Goal: Find specific page/section: Find specific page/section

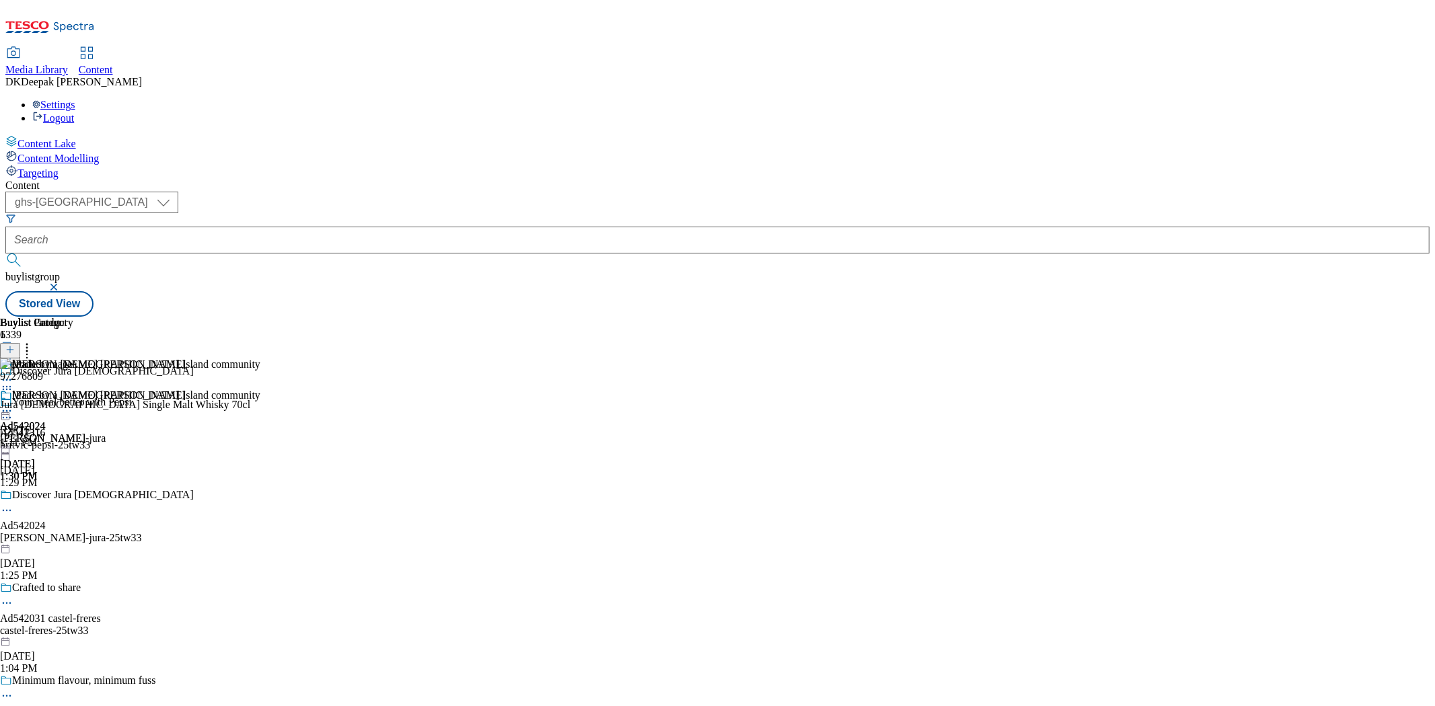
select select "ghs-roi"
click at [175, 192] on select "ghs-roi ghs-[GEOGRAPHIC_DATA]" at bounding box center [91, 203] width 173 height 22
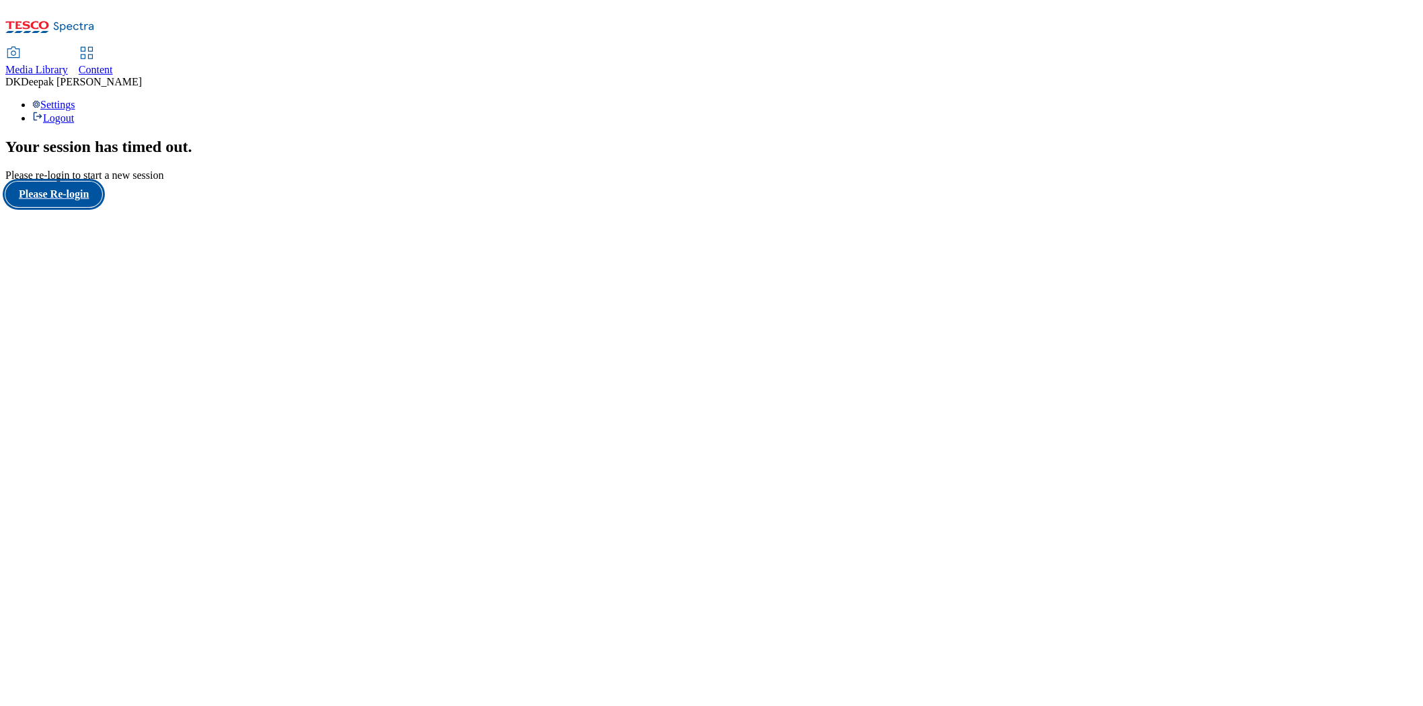
click at [81, 207] on button "Please Re-login" at bounding box center [53, 195] width 97 height 26
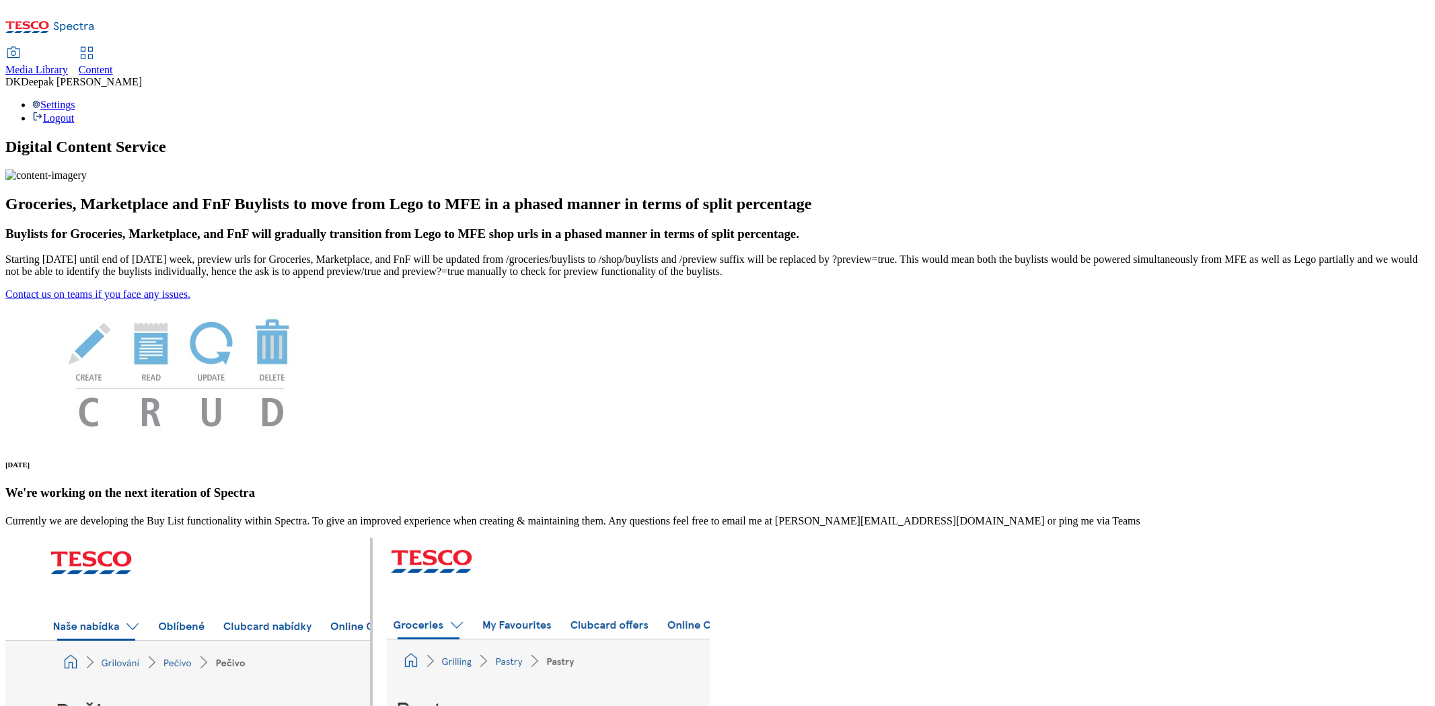
click at [113, 64] on span "Content" at bounding box center [96, 69] width 34 height 11
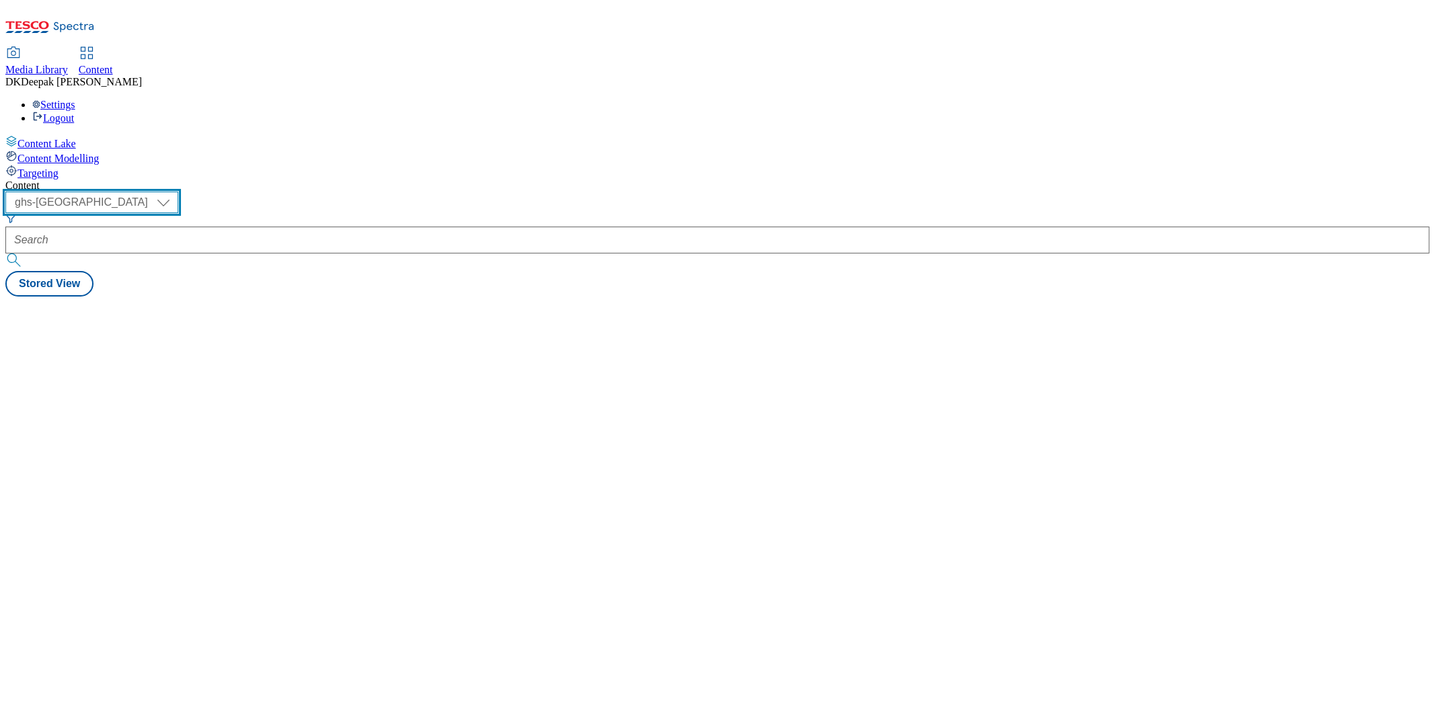
click at [178, 192] on select "ghs-roi ghs-[GEOGRAPHIC_DATA]" at bounding box center [91, 203] width 173 height 22
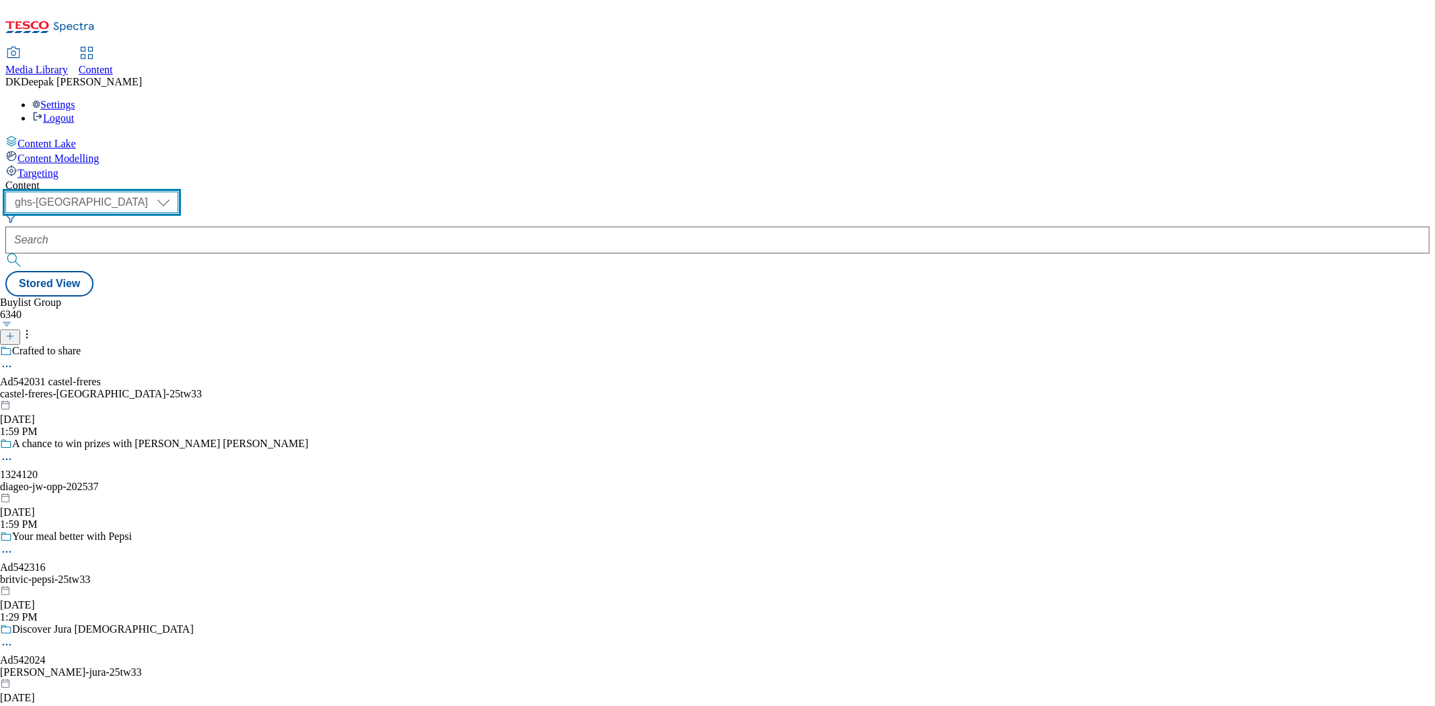
select select "ghs-roi"
click at [175, 192] on select "ghs-roi ghs-[GEOGRAPHIC_DATA]" at bounding box center [91, 203] width 173 height 22
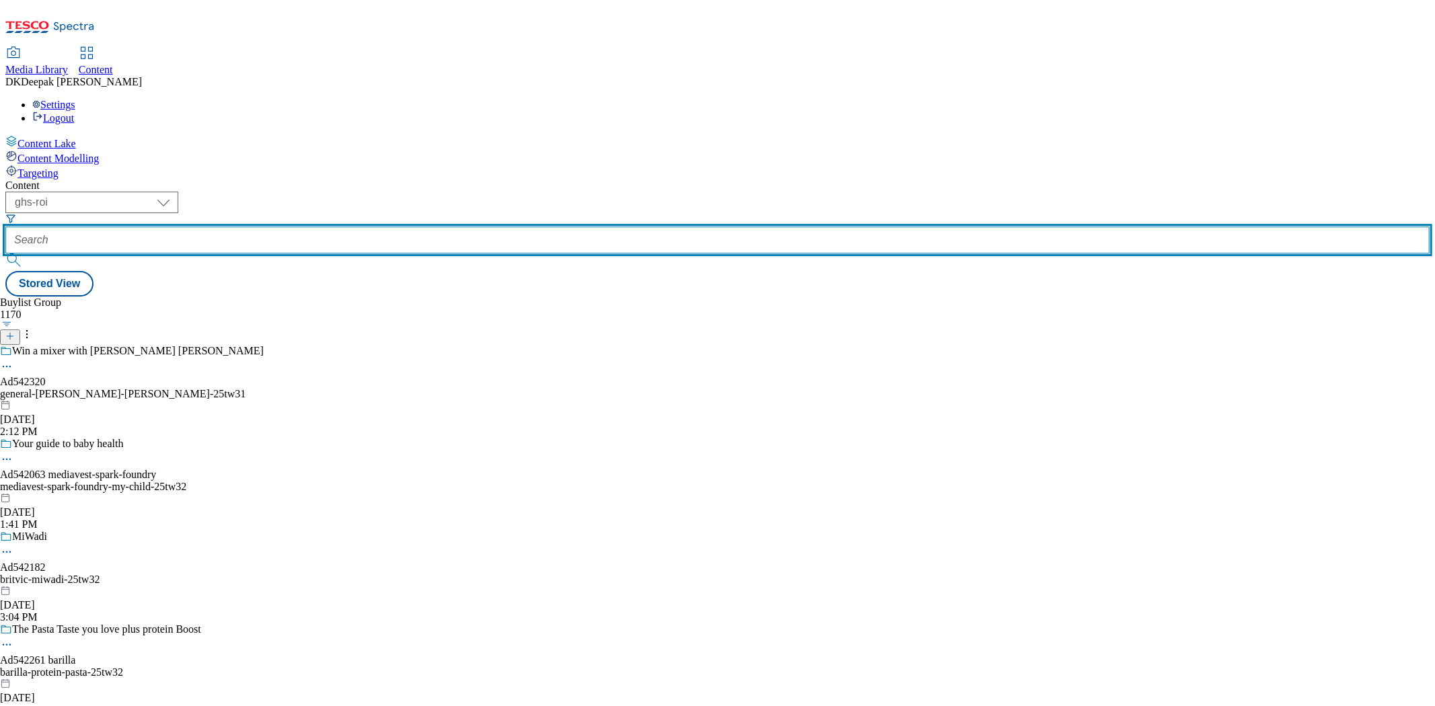
click at [330, 227] on input "text" at bounding box center [717, 240] width 1424 height 27
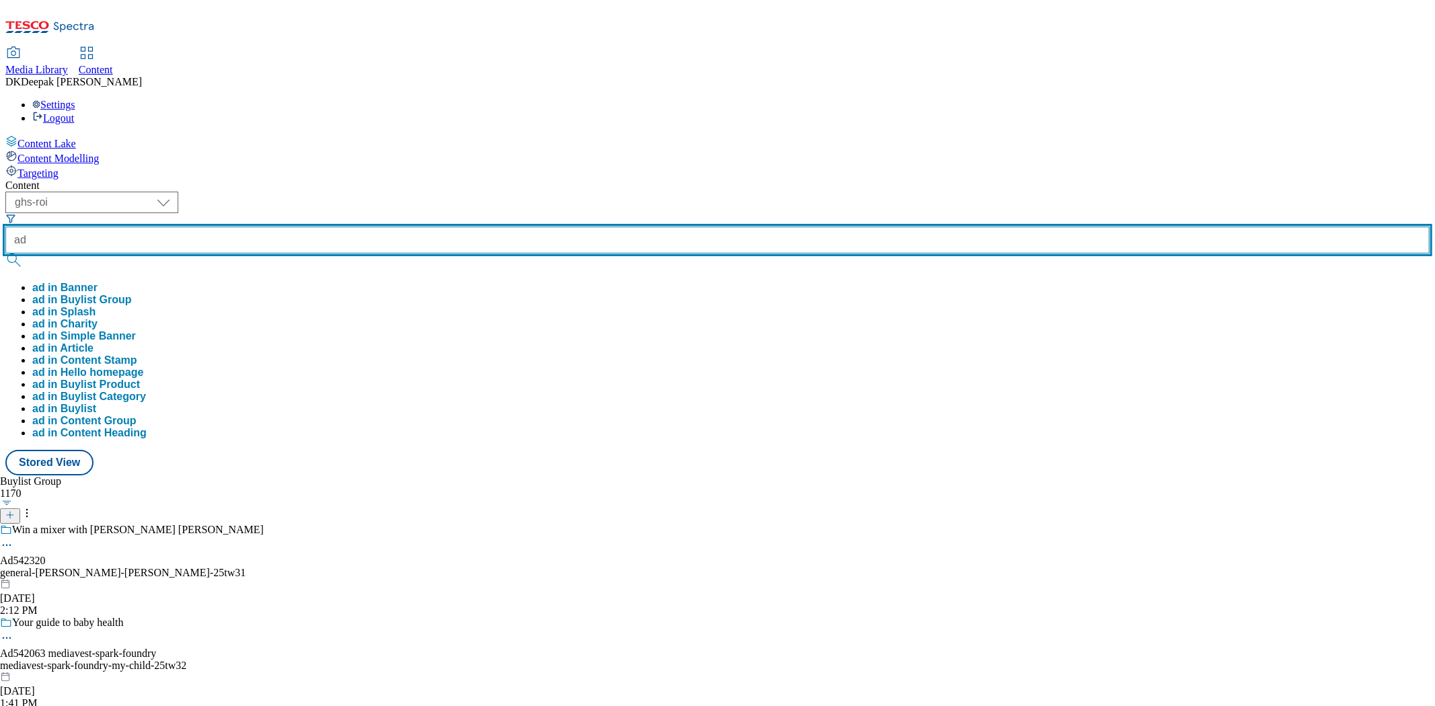
paste input "542320"
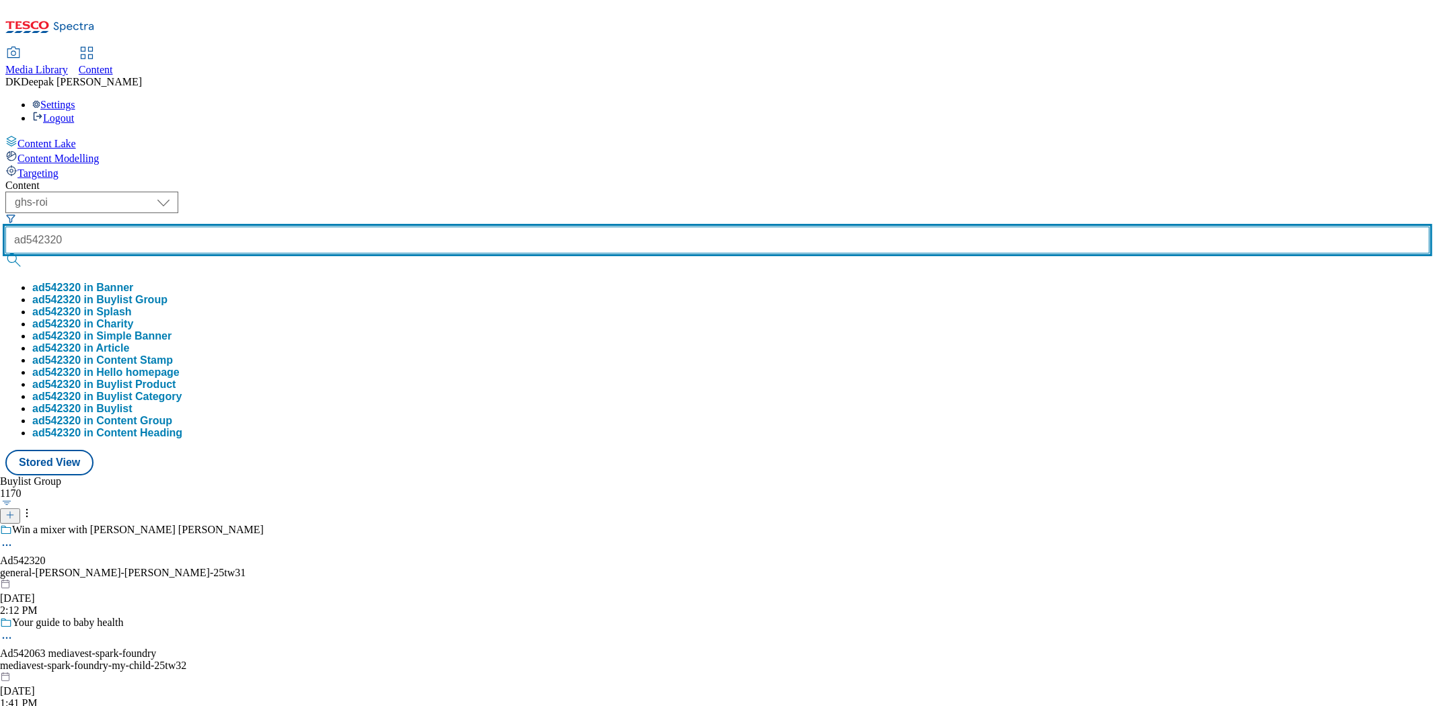
type input "ad542320"
click at [5, 254] on button "submit" at bounding box center [14, 260] width 19 height 13
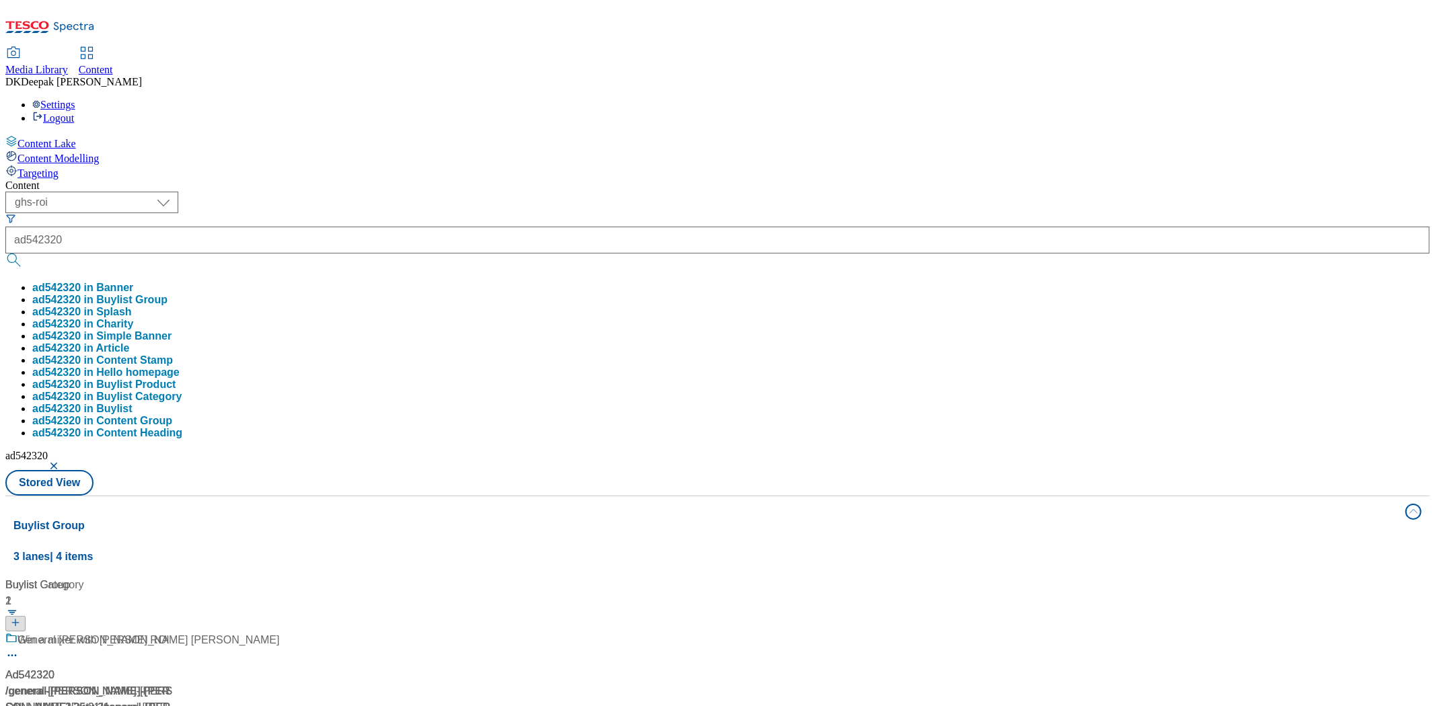
click at [151, 379] on div "Content ( optional ) ghs-roi ghs-uk ghs-roi ad542320 ad542320 in Banner ad54232…" at bounding box center [717, 631] width 1424 height 903
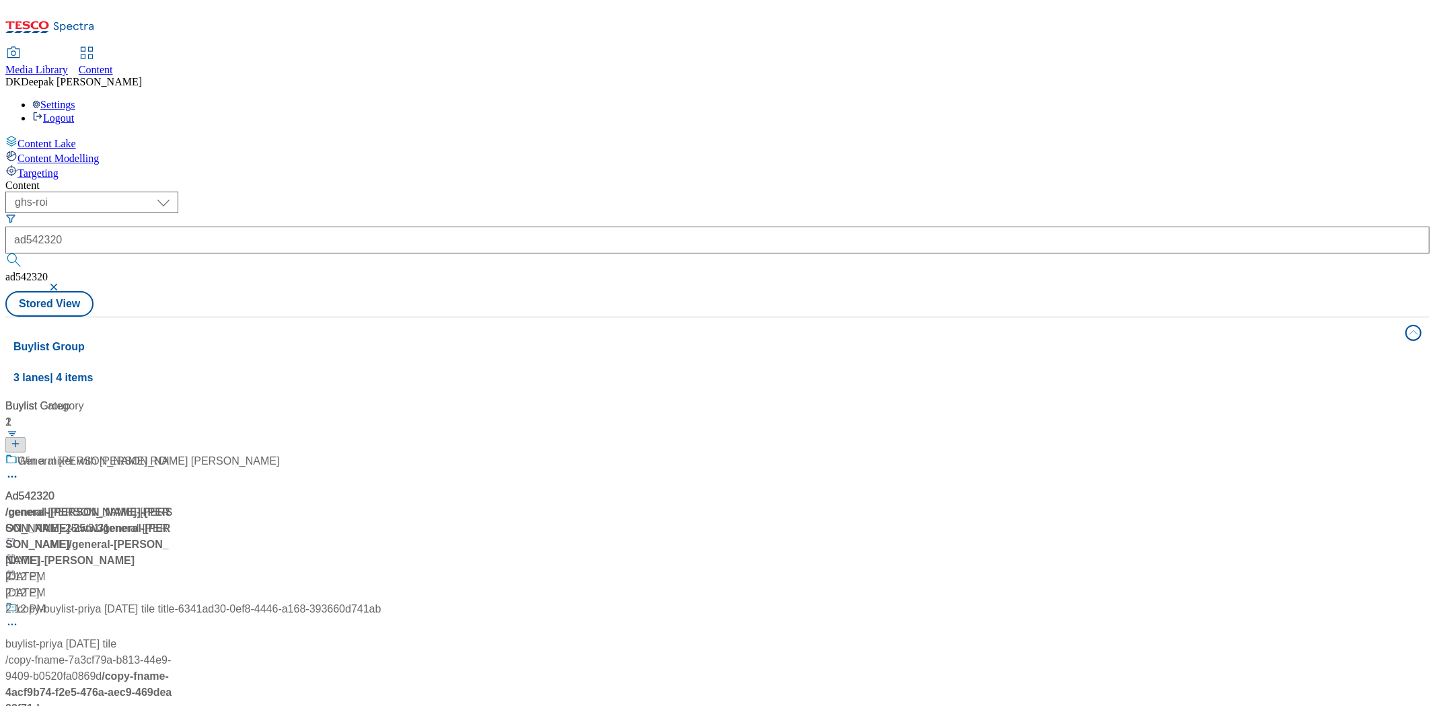
click at [279, 504] on div "/ general-[PERSON_NAME]-[PERSON_NAME]-25tw31" at bounding box center [142, 520] width 274 height 32
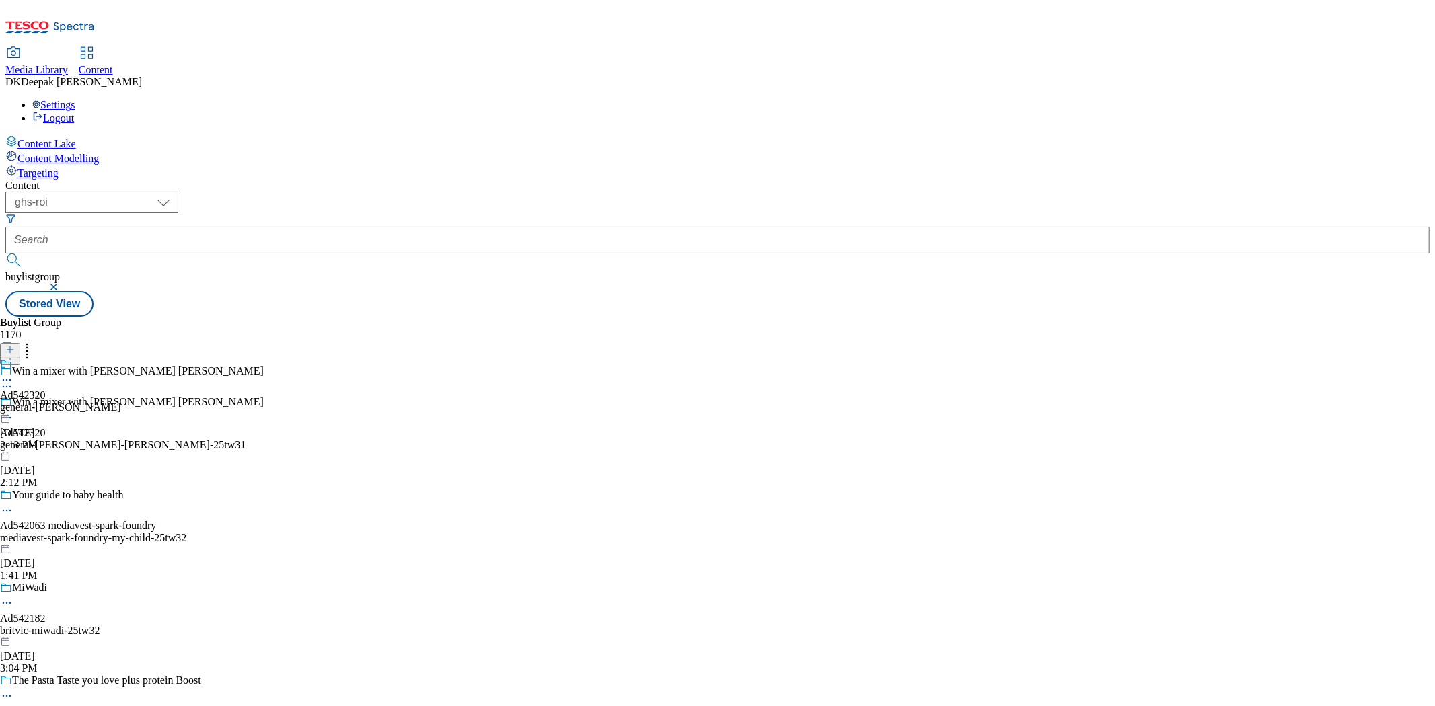
click at [121, 402] on div "general-[PERSON_NAME]" at bounding box center [60, 408] width 121 height 12
click at [210, 358] on div "General [PERSON_NAME] ROI Ad542320 general-[PERSON_NAME]-[PERSON_NAME] [DATE] 2…" at bounding box center [105, 404] width 210 height 93
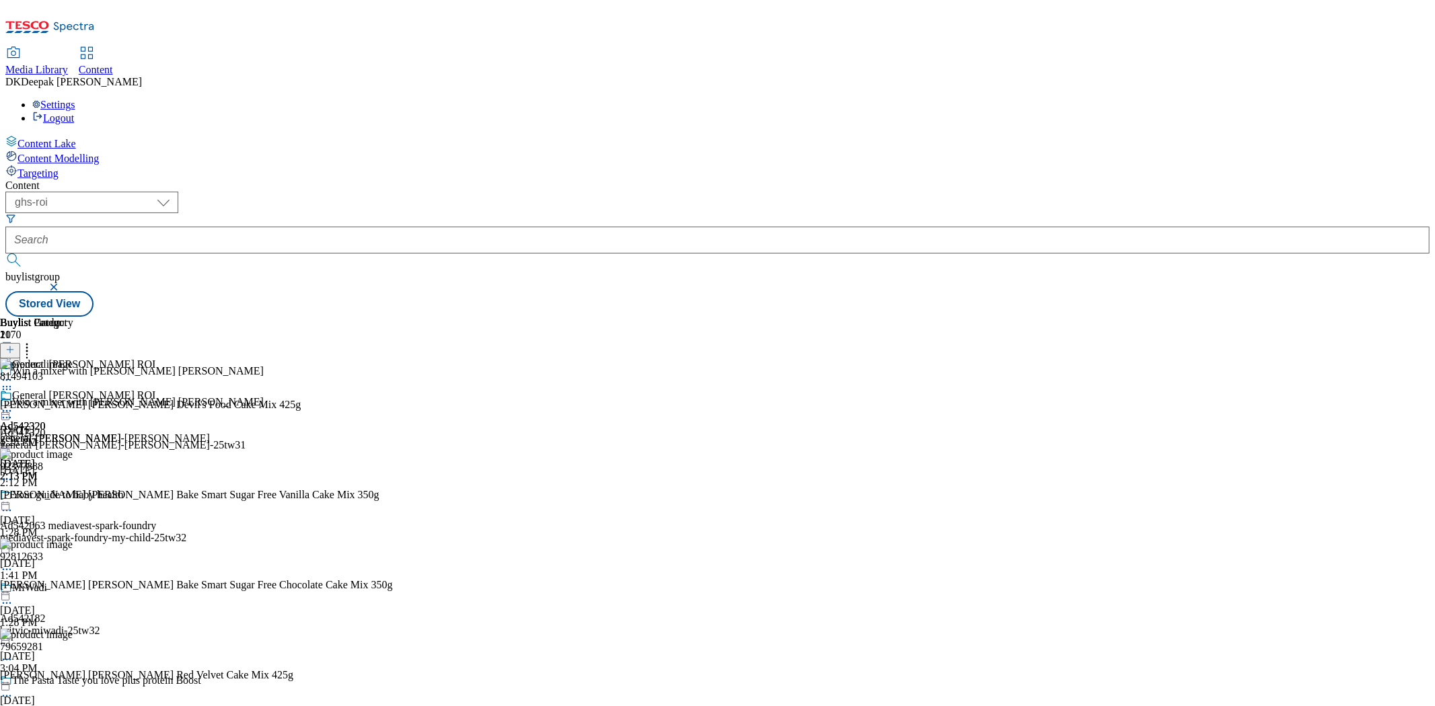
click at [5, 410] on circle at bounding box center [4, 411] width 2 height 2
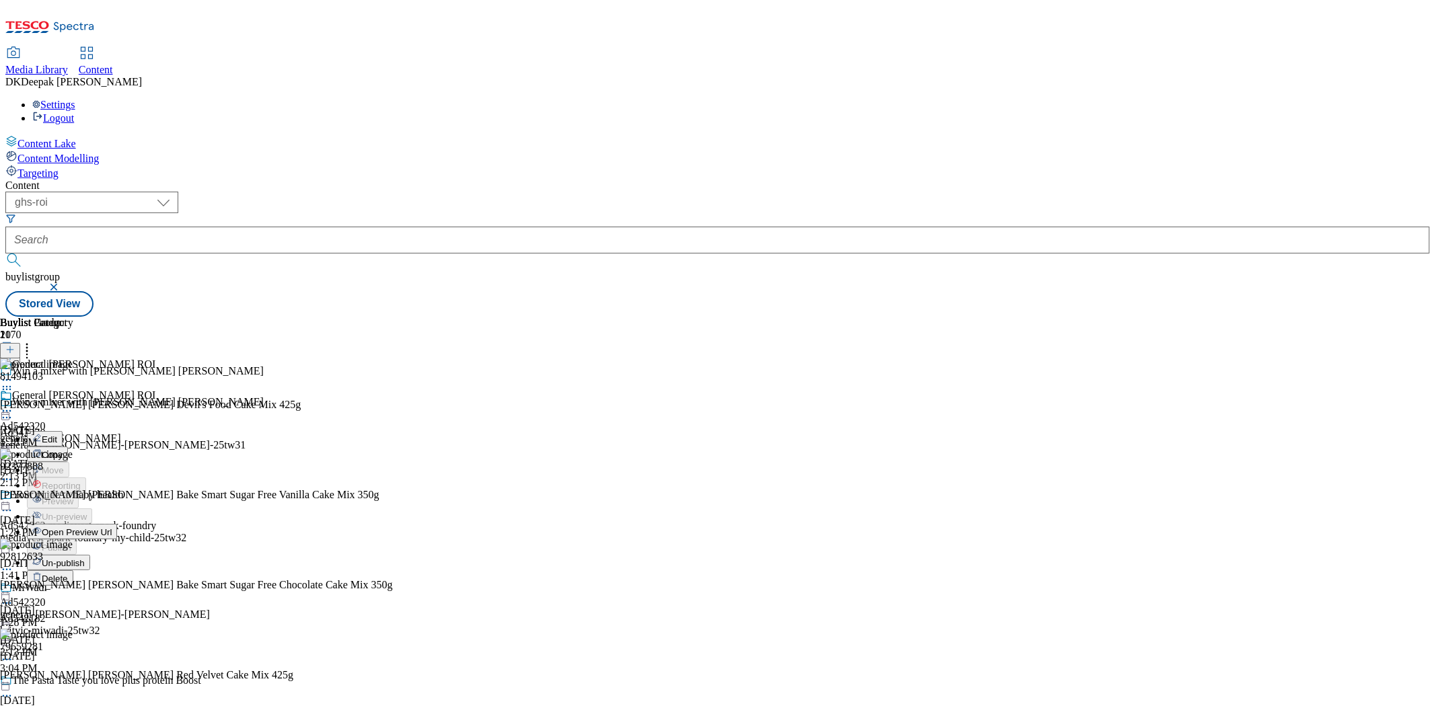
click at [112, 527] on span "Open Preview Url" at bounding box center [77, 532] width 70 height 10
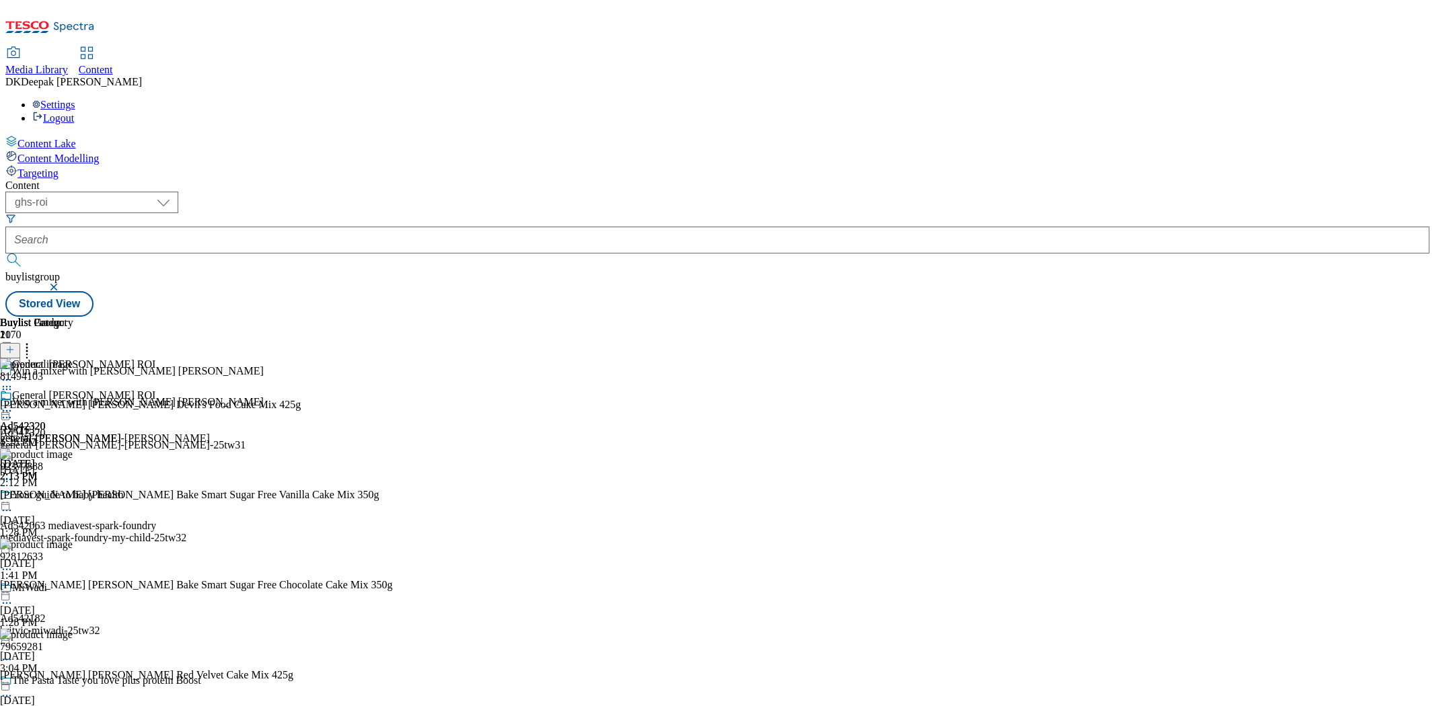
scroll to position [2242, 0]
click at [13, 404] on icon at bounding box center [6, 410] width 13 height 13
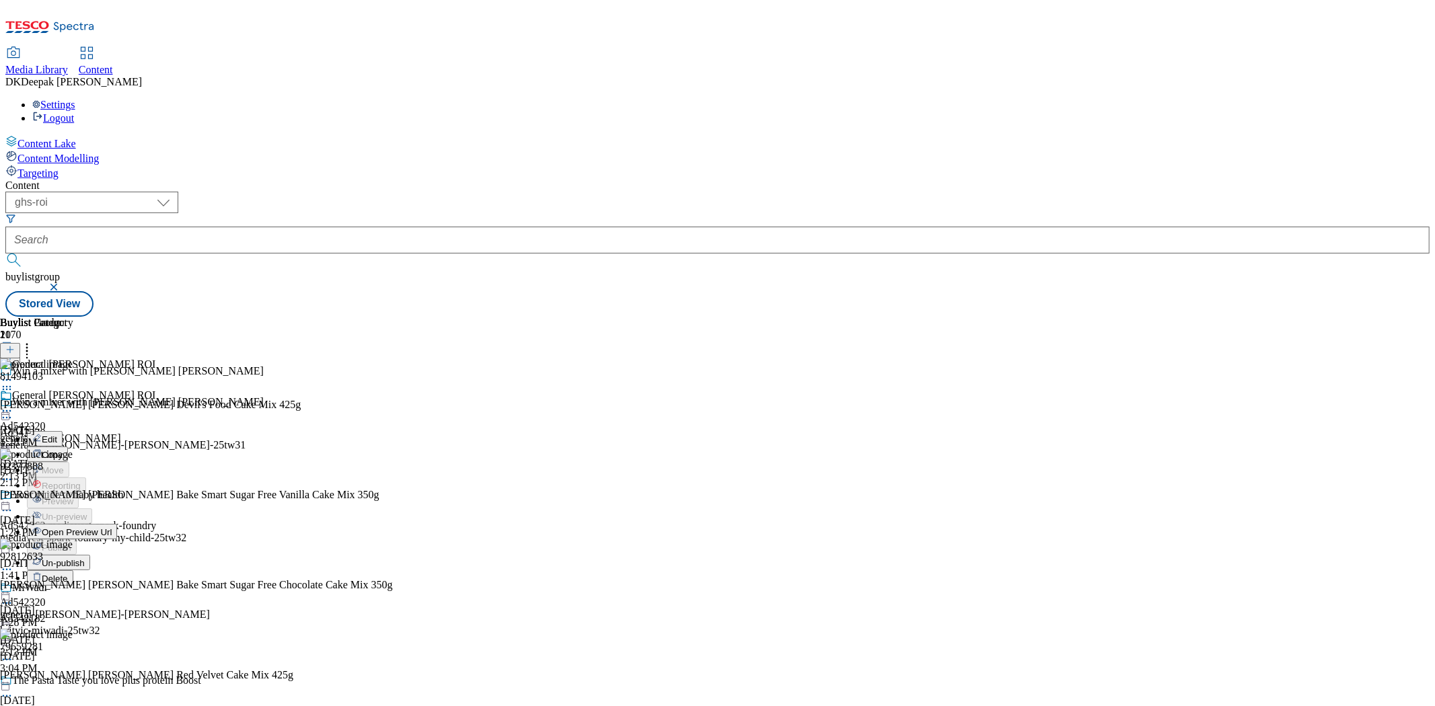
scroll to position [2144, 0]
